Goal: Transaction & Acquisition: Download file/media

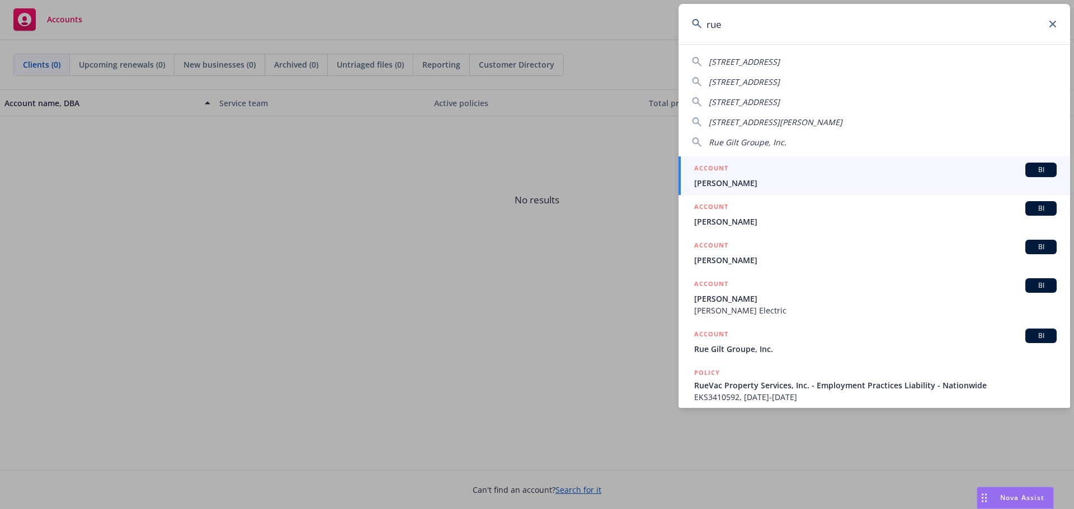
click at [764, 144] on span "Rue Gilt Groupe, Inc." at bounding box center [747, 142] width 78 height 11
type input "Rue Gilt Groupe, Inc."
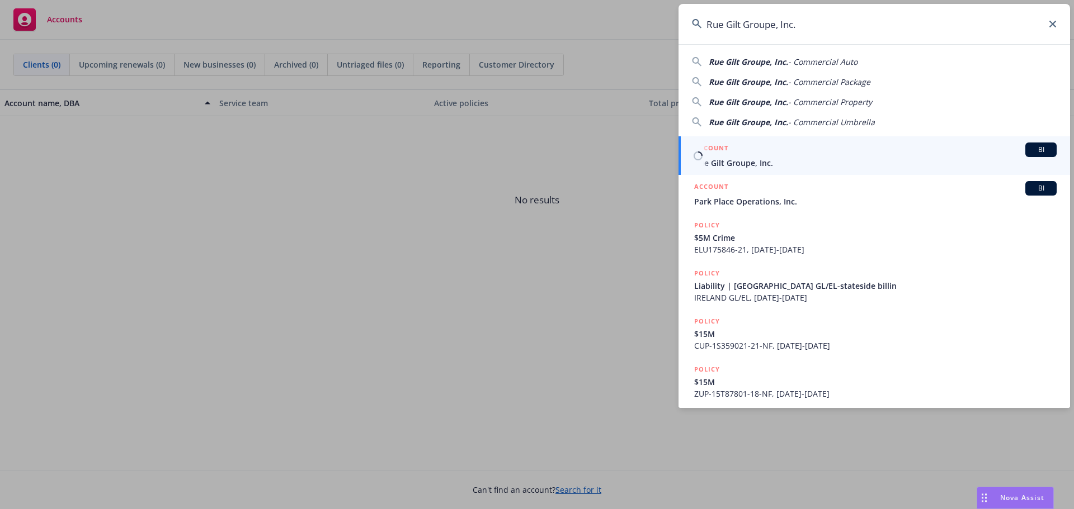
click at [787, 164] on span "Rue Gilt Groupe, Inc." at bounding box center [875, 163] width 362 height 12
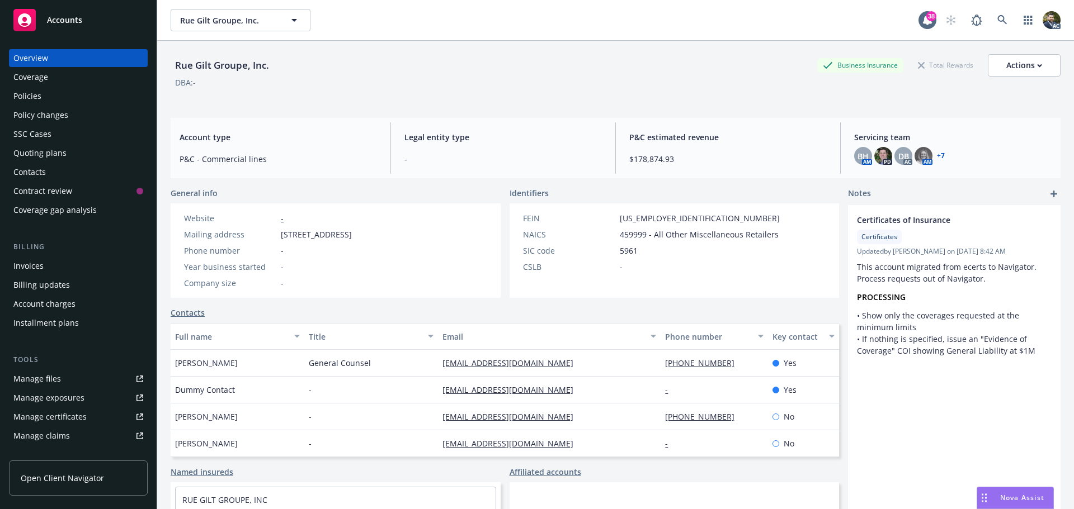
click at [46, 101] on div "Policies" at bounding box center [78, 96] width 130 height 18
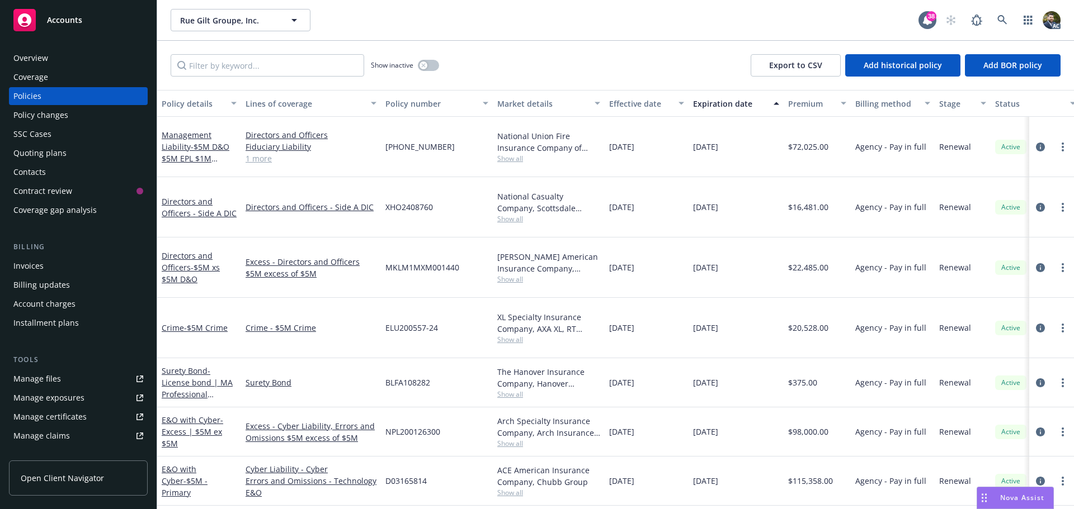
drag, startPoint x: 202, startPoint y: 102, endPoint x: 203, endPoint y: 115, distance: 12.9
click at [202, 102] on div "Policy details" at bounding box center [193, 104] width 63 height 12
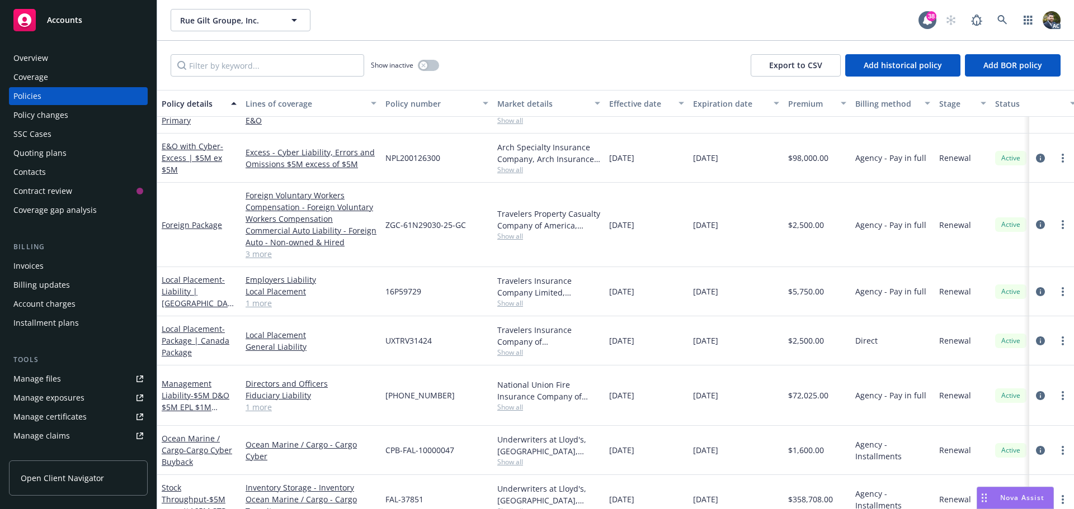
scroll to position [335, 0]
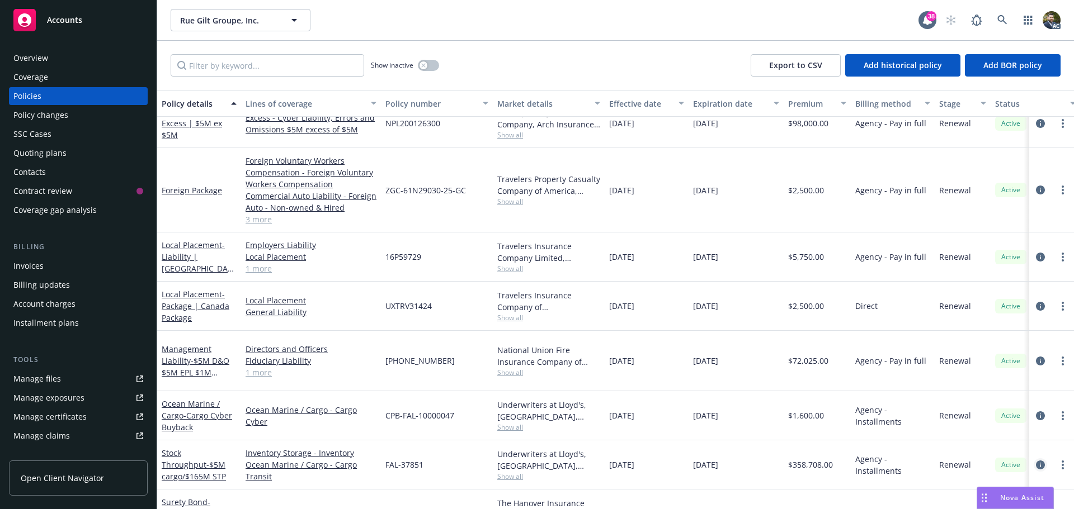
click at [1035, 461] on icon "circleInformation" at bounding box center [1039, 465] width 9 height 9
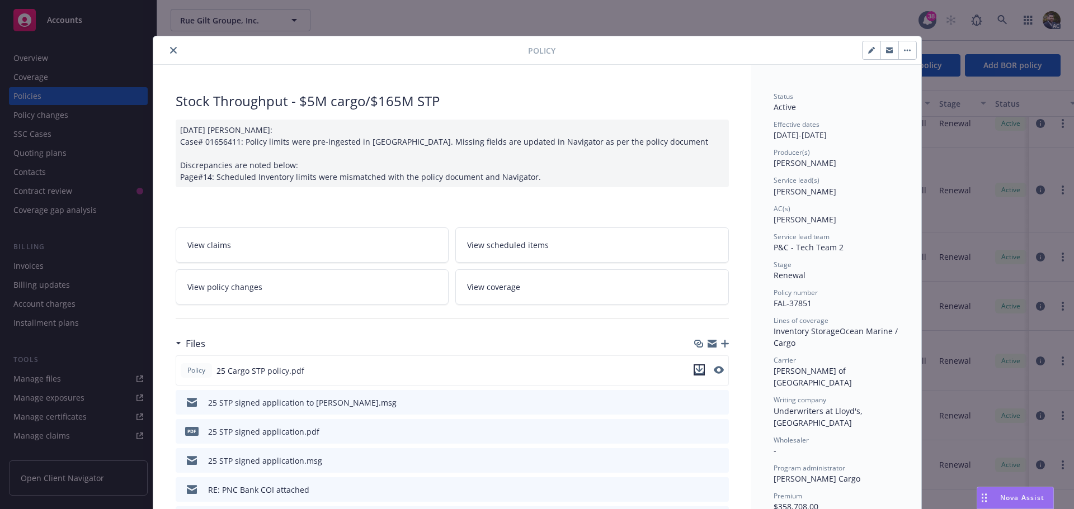
click at [697, 372] on icon "download file" at bounding box center [698, 370] width 9 height 9
